Goal: Task Accomplishment & Management: Use online tool/utility

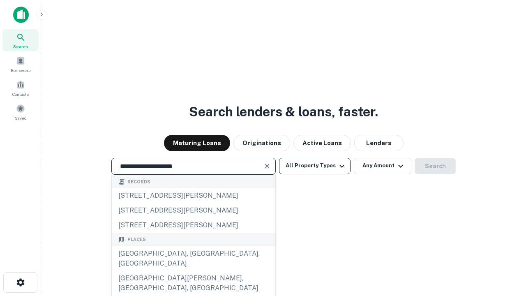
click at [193, 271] on div "[GEOGRAPHIC_DATA], [GEOGRAPHIC_DATA], [GEOGRAPHIC_DATA]" at bounding box center [194, 258] width 164 height 25
click at [315, 166] on button "All Property Types" at bounding box center [315, 166] width 72 height 16
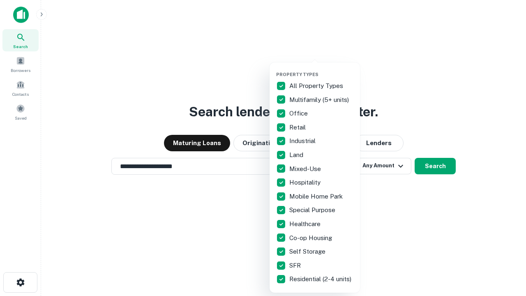
type input "**********"
click at [321, 69] on button "button" at bounding box center [321, 69] width 90 height 0
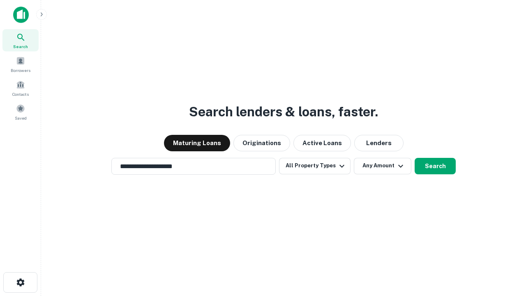
scroll to position [13, 0]
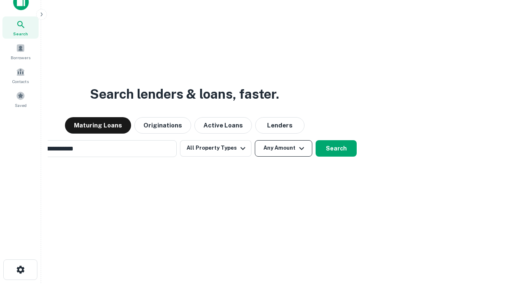
click at [255, 140] on button "Any Amount" at bounding box center [284, 148] width 58 height 16
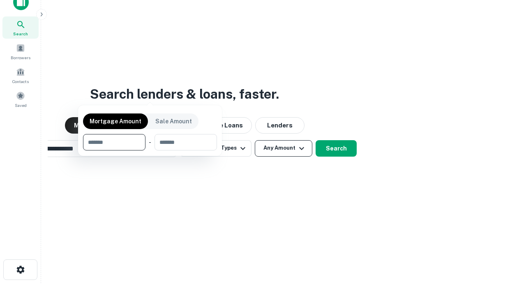
scroll to position [13, 0]
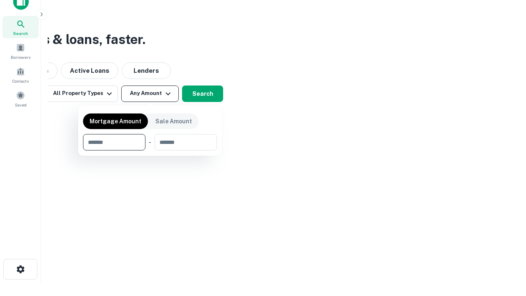
type input "*******"
click at [150, 150] on button "button" at bounding box center [150, 150] width 134 height 0
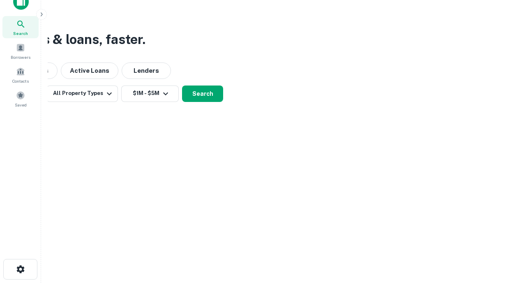
scroll to position [5, 152]
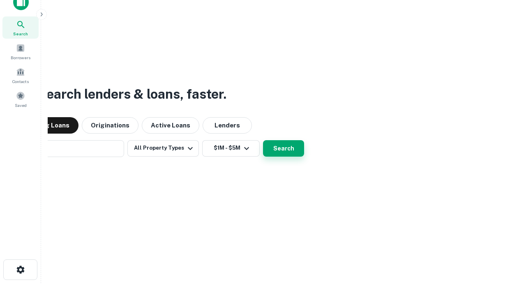
click at [263, 140] on button "Search" at bounding box center [283, 148] width 41 height 16
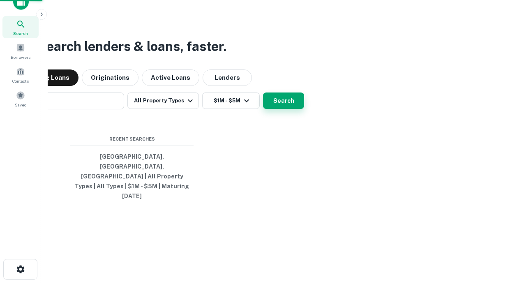
scroll to position [22, 233]
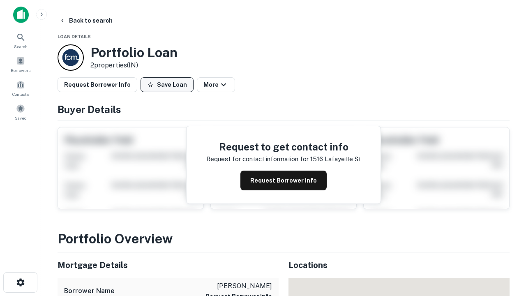
click at [167, 85] on button "Save Loan" at bounding box center [167, 84] width 53 height 15
